Goal: Information Seeking & Learning: Learn about a topic

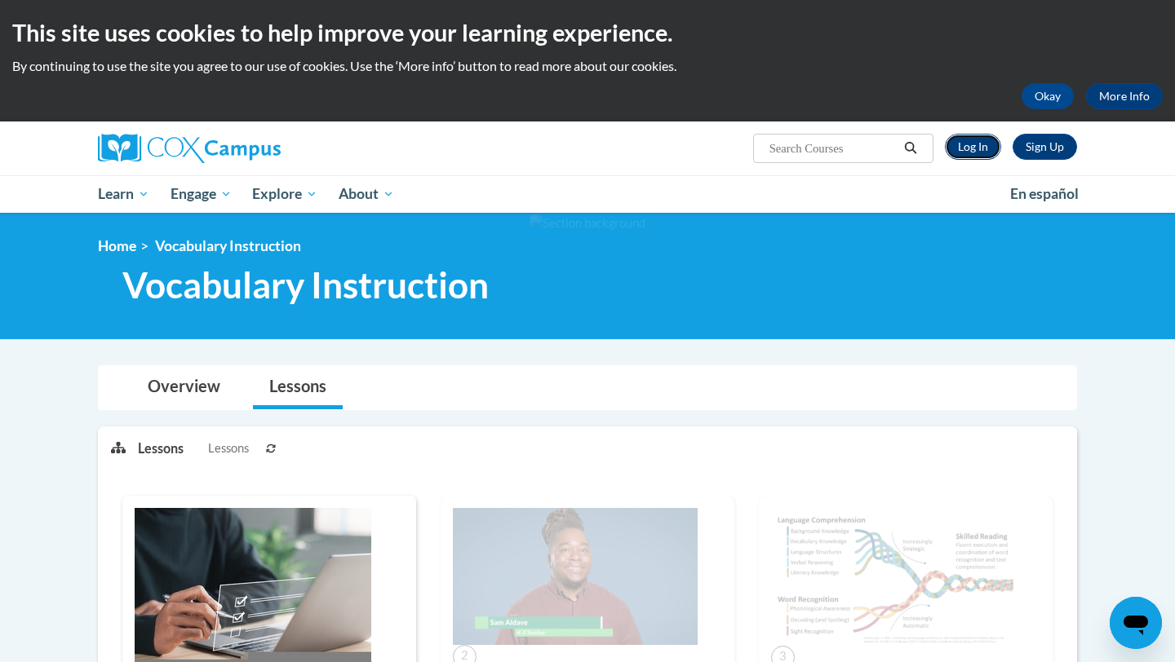
click at [591, 148] on link "Log In" at bounding box center [973, 147] width 56 height 26
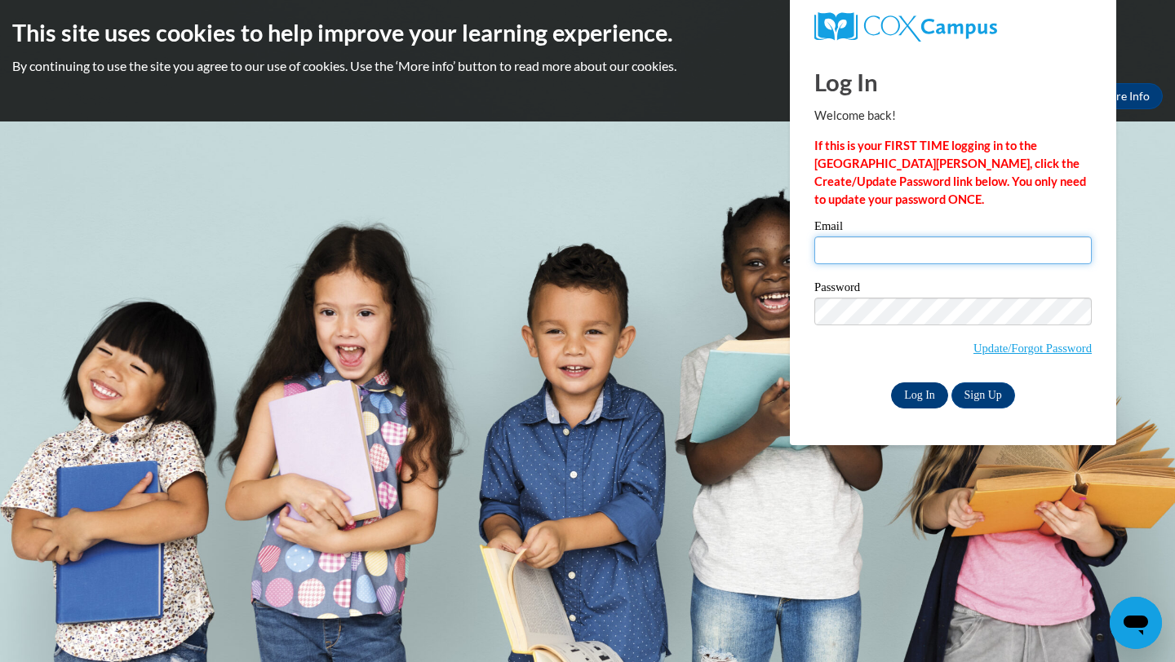
type input "igarreau@waukesha.k12.wi.us"
click at [919, 384] on input "Log In" at bounding box center [919, 396] width 57 height 26
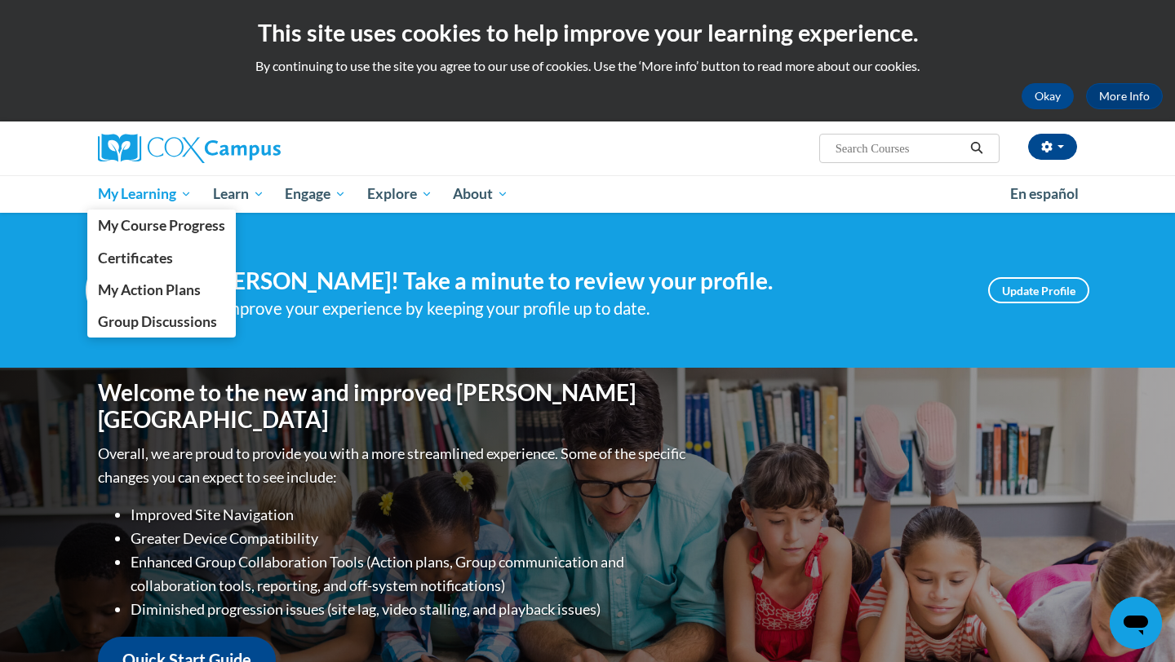
click at [158, 180] on link "My Learning" at bounding box center [144, 194] width 115 height 38
click at [169, 231] on span "My Course Progress" at bounding box center [161, 225] width 127 height 17
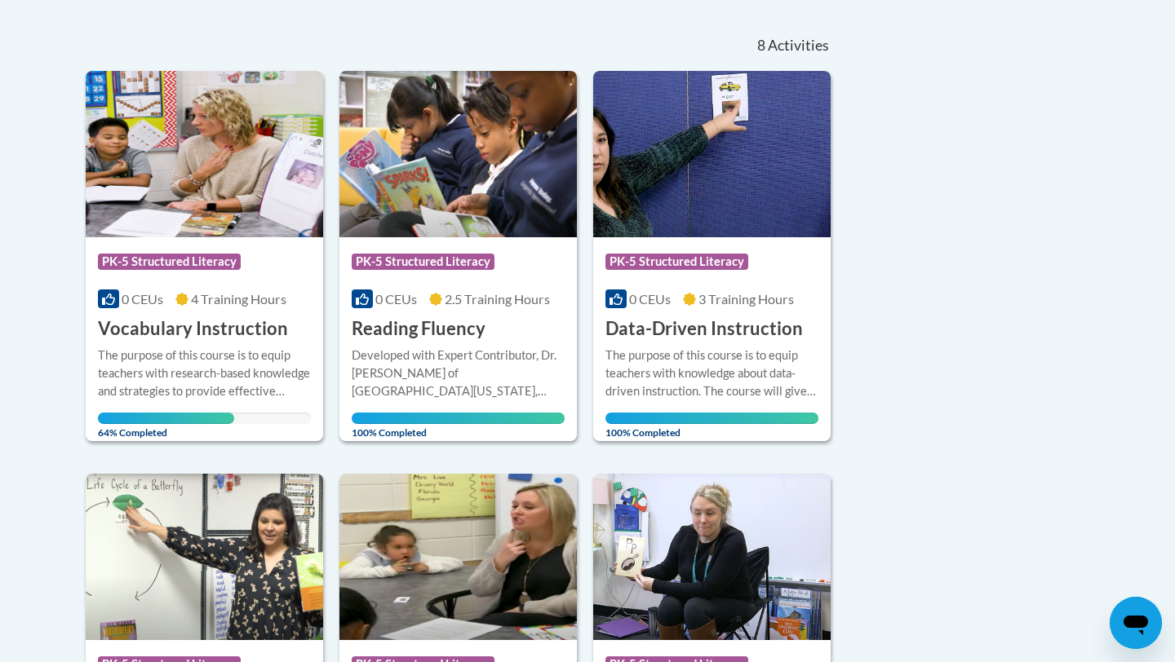
scroll to position [271, 0]
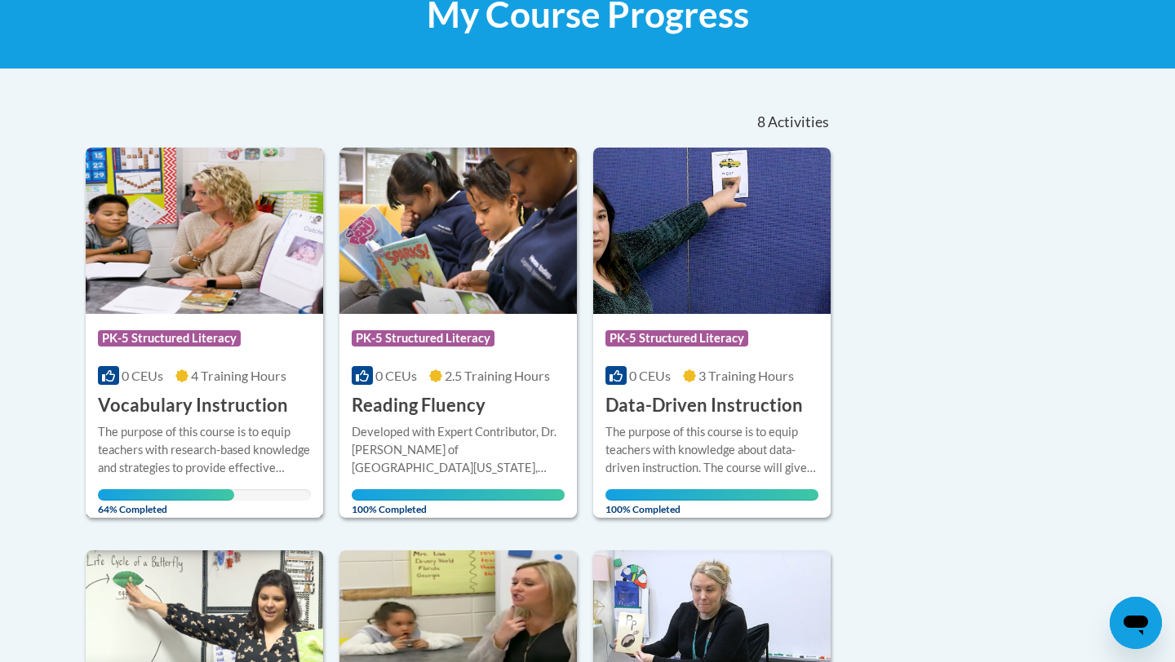
click at [249, 418] on div "More Info Open The purpose of this course is to equip teachers with research-ba…" at bounding box center [204, 465] width 237 height 95
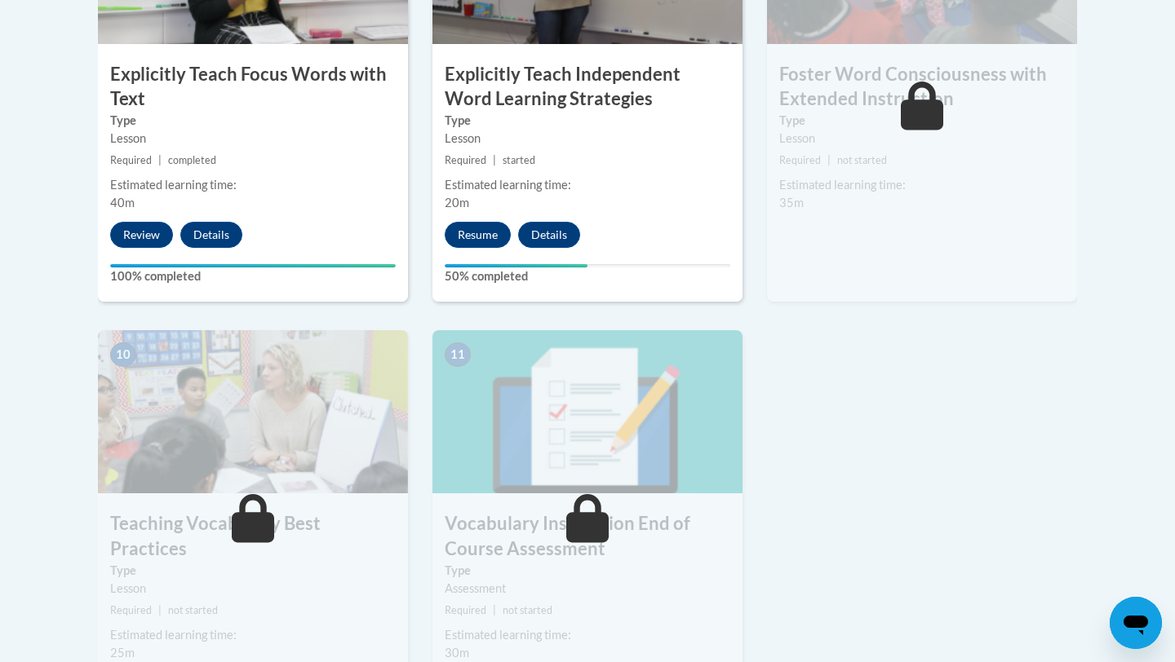
scroll to position [1499, 0]
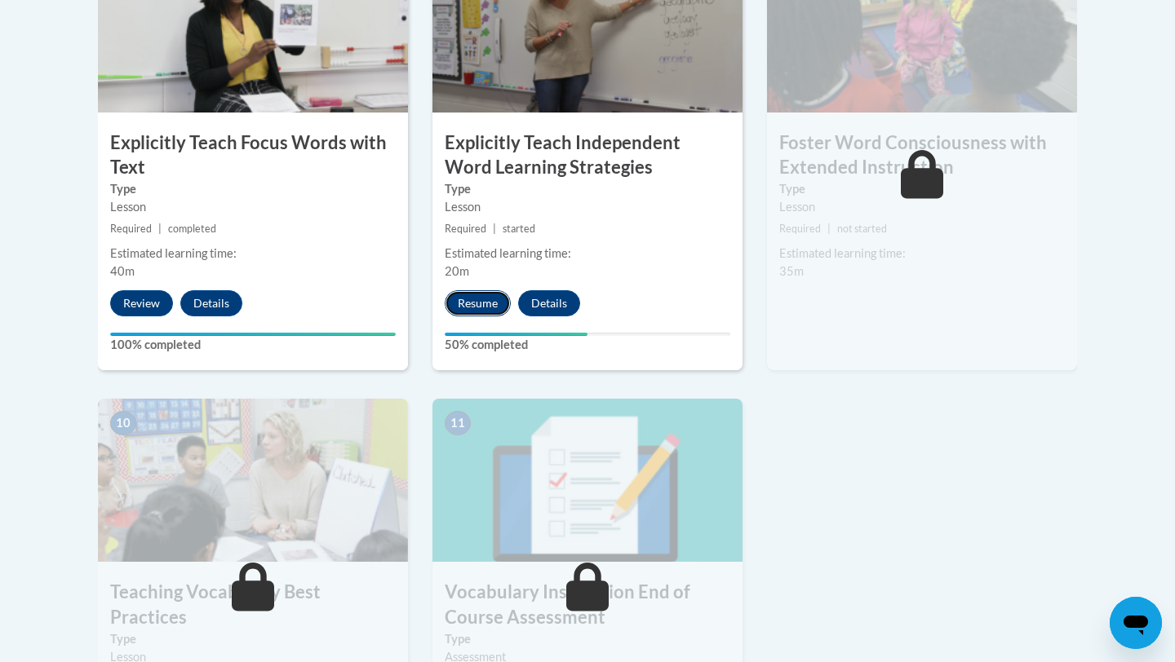
click at [472, 311] on button "Resume" at bounding box center [478, 303] width 66 height 26
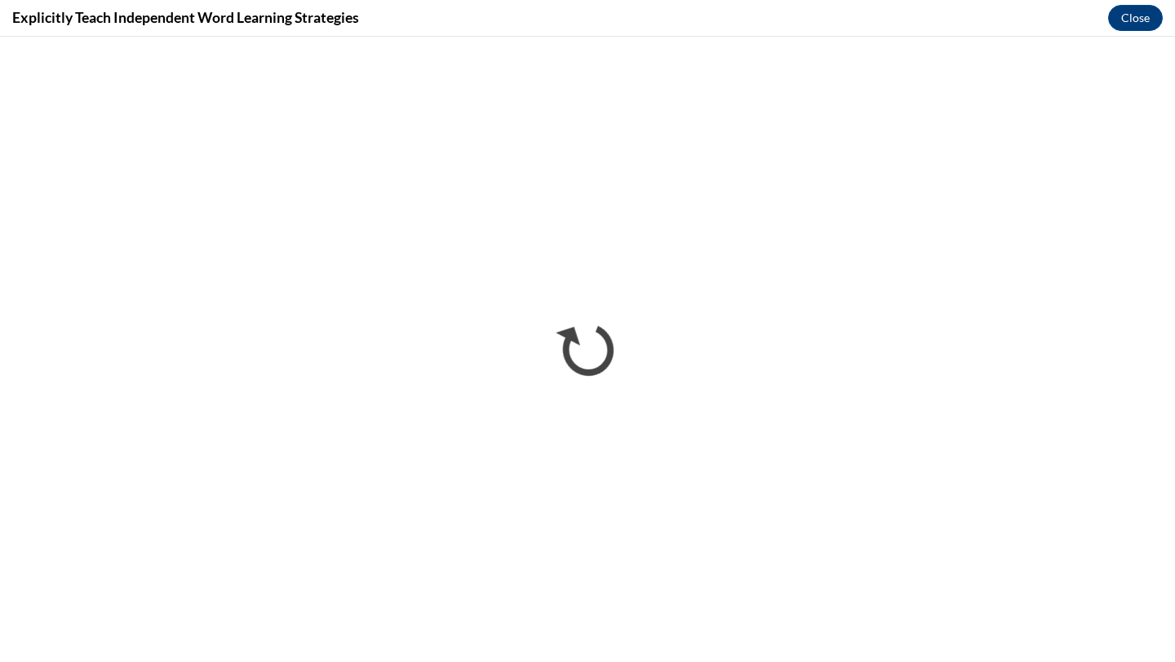
scroll to position [0, 0]
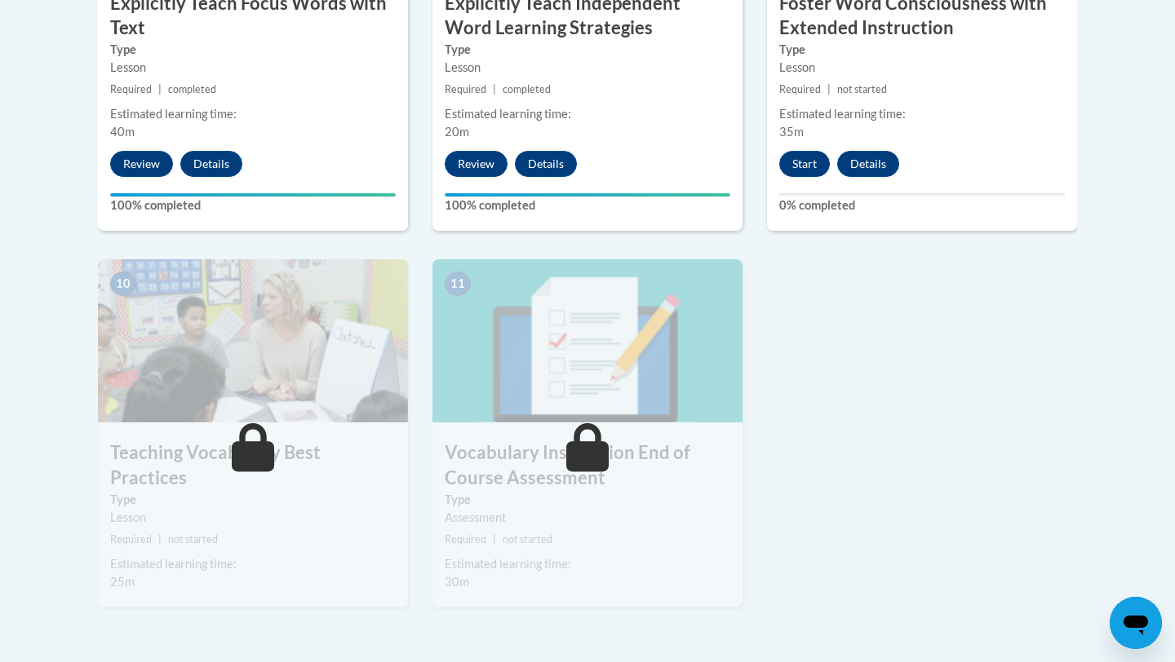
scroll to position [1258, 0]
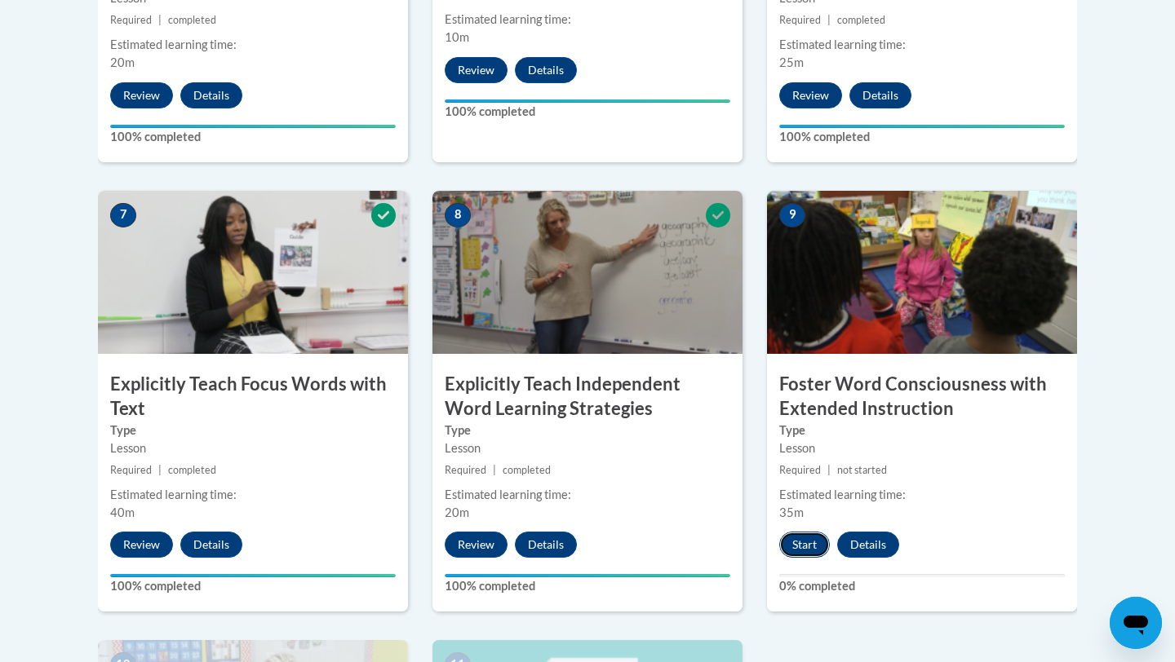
click at [795, 554] on button "Start" at bounding box center [804, 545] width 51 height 26
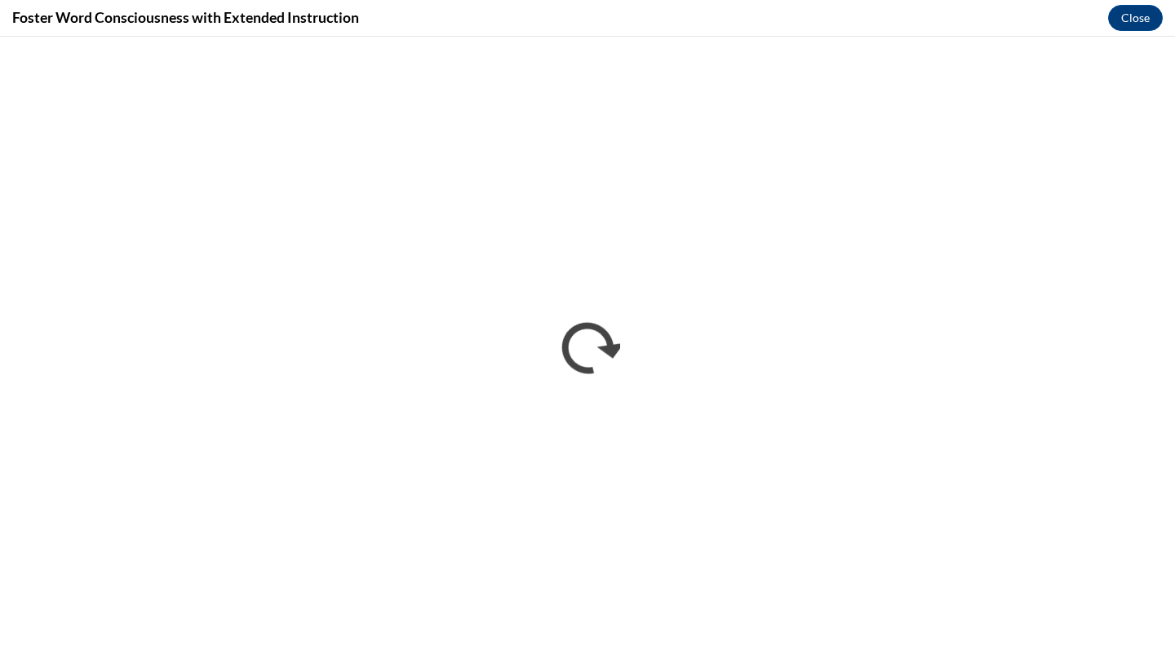
scroll to position [0, 0]
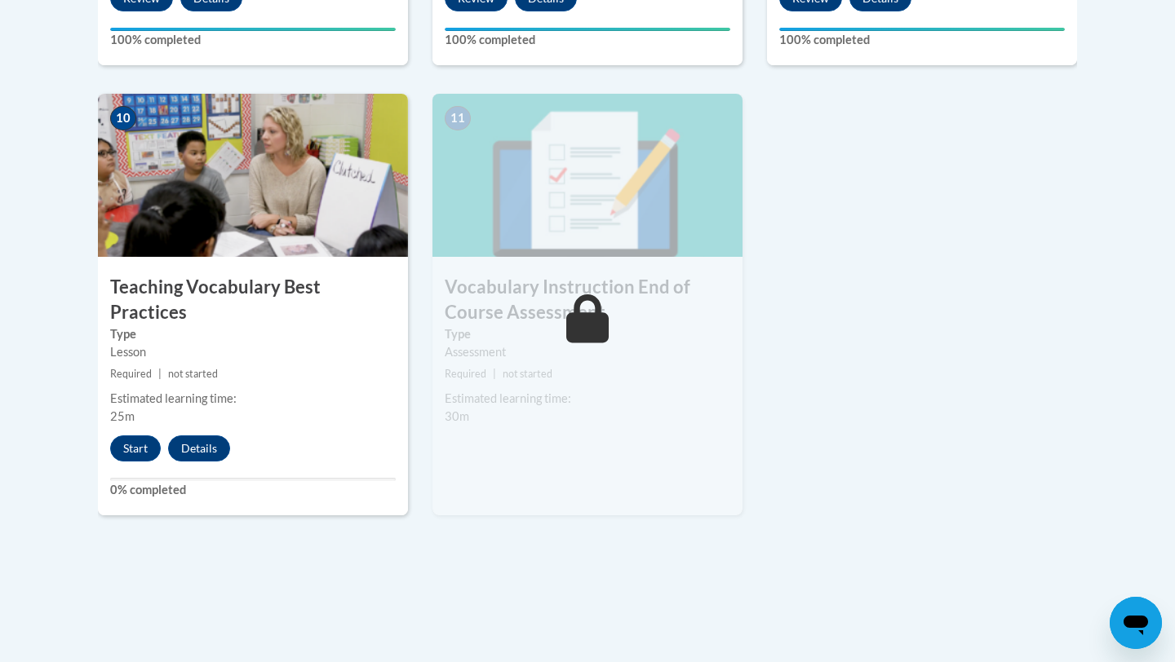
scroll to position [1805, 0]
click at [129, 435] on button "Start" at bounding box center [135, 448] width 51 height 26
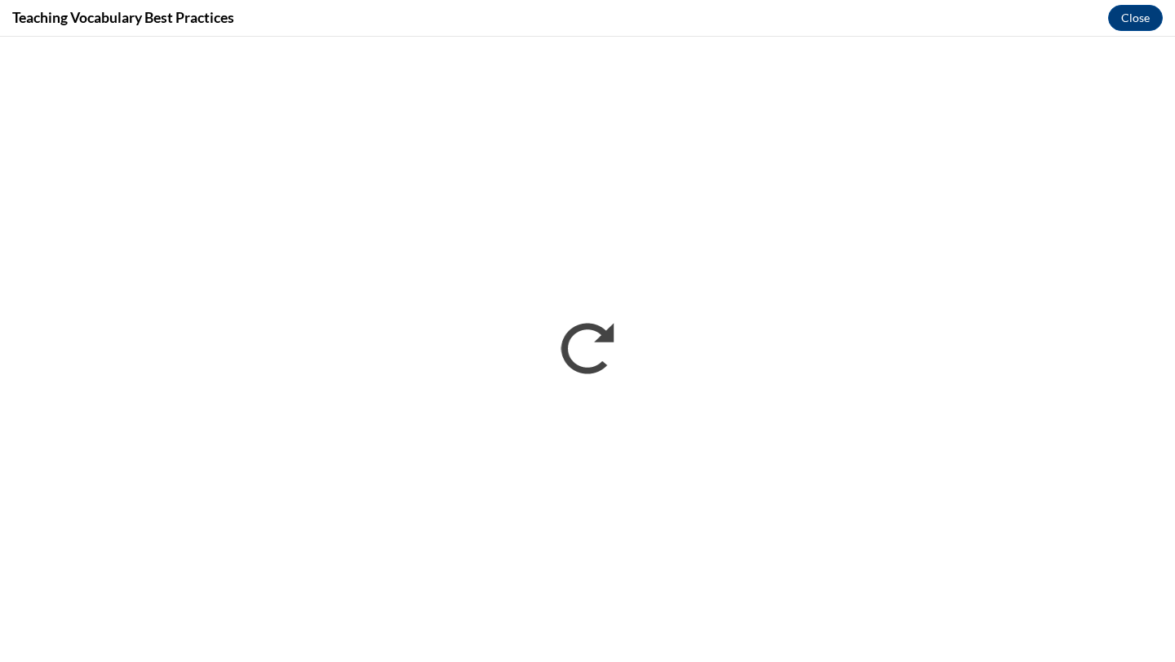
scroll to position [0, 0]
